Goal: Information Seeking & Learning: Learn about a topic

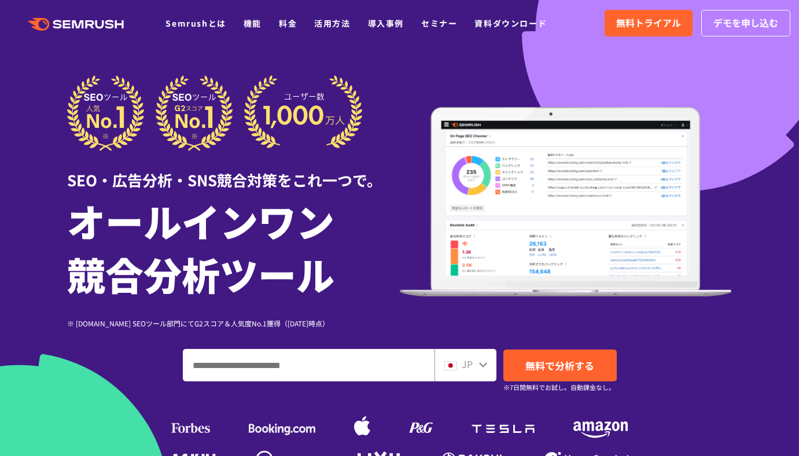
click at [276, 377] on input "ドメイン、キーワードまたはURLを入力してください" at bounding box center [308, 365] width 251 height 31
paste input "**********"
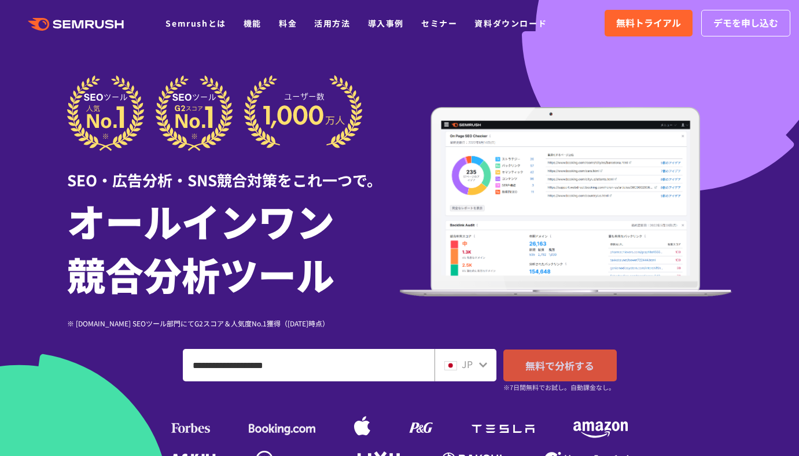
type input "**********"
click at [537, 361] on span "無料で分析する" at bounding box center [560, 365] width 69 height 14
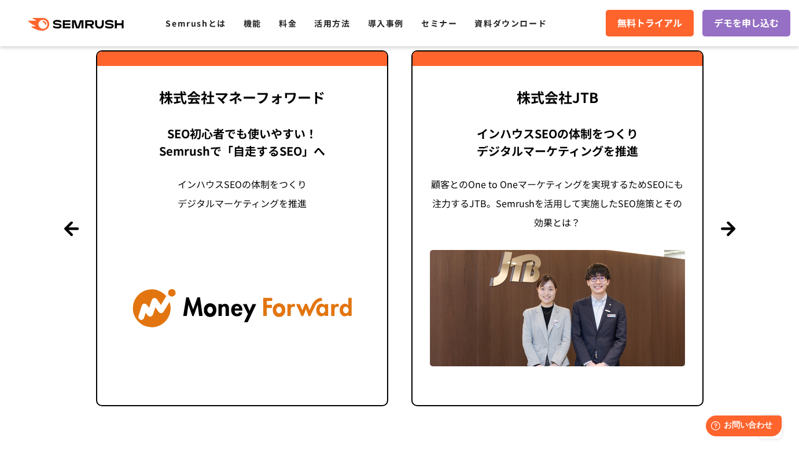
scroll to position [2831, 0]
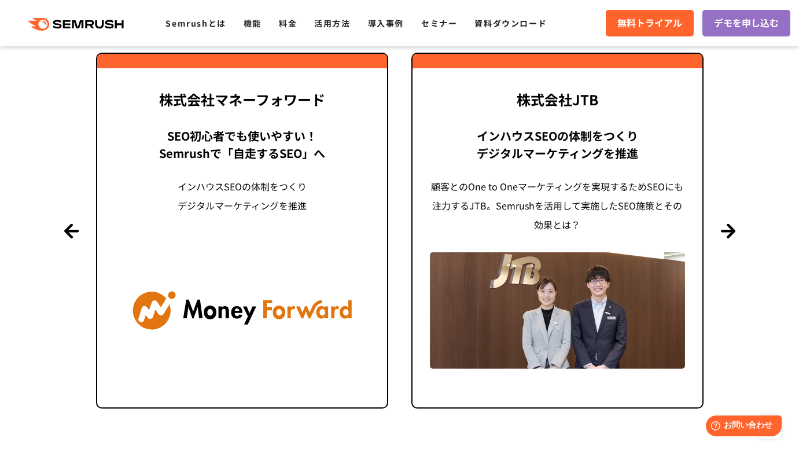
click at [754, 222] on section "導入事例 世界[DATE]万ユーザーが利用する Semrushの導入事例 Previous 株式会社LIXIL 「テクニカルSEOの実践でサイトを健全に Si…" at bounding box center [399, 171] width 799 height 611
click at [732, 224] on button "Next" at bounding box center [728, 230] width 14 height 14
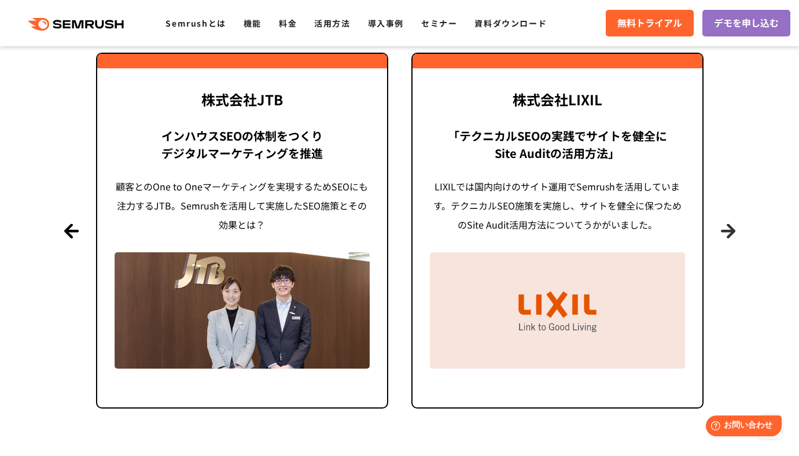
click at [732, 224] on button "Next" at bounding box center [728, 230] width 14 height 14
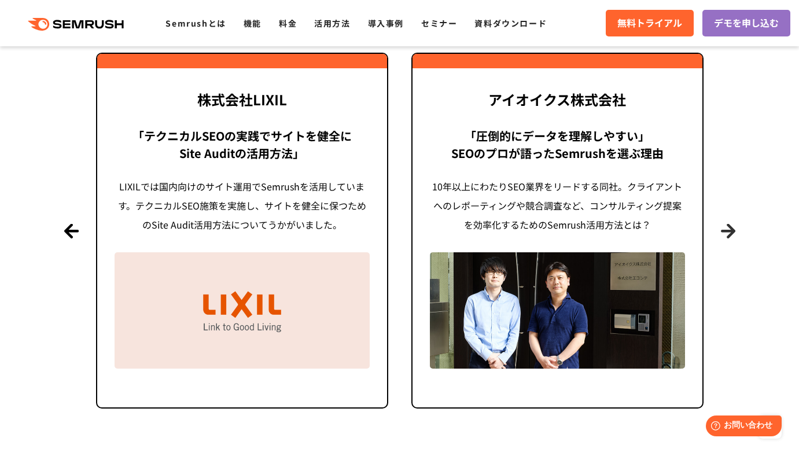
click at [732, 224] on button "Next" at bounding box center [728, 230] width 14 height 14
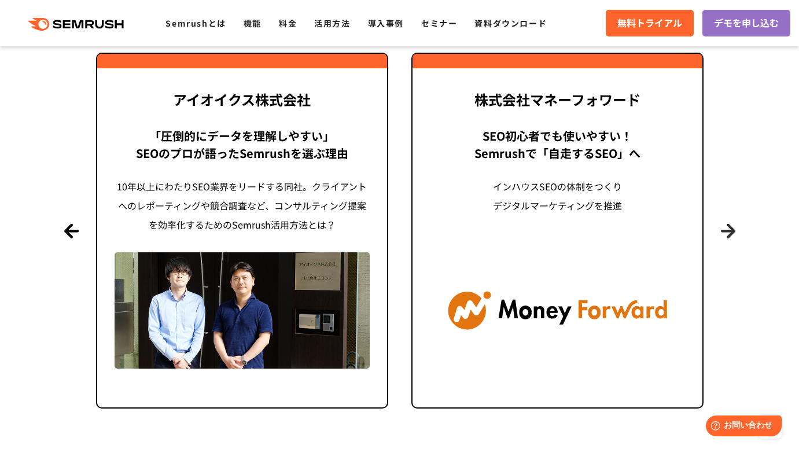
click at [732, 224] on button "Next" at bounding box center [728, 230] width 14 height 14
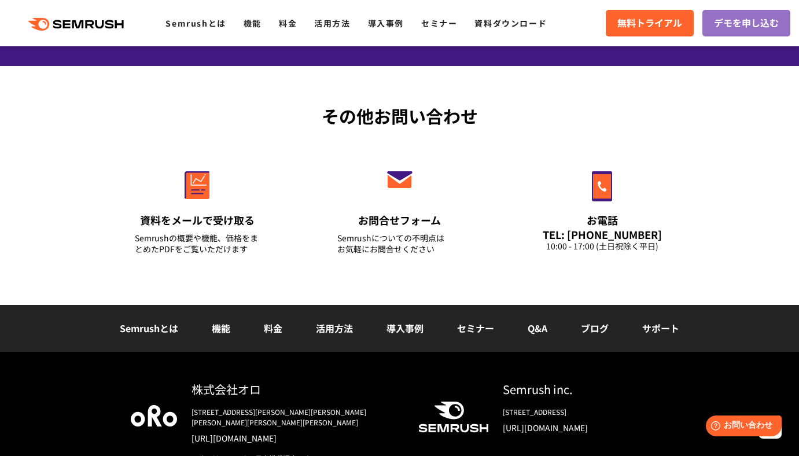
scroll to position [4121, 0]
